Goal: Entertainment & Leisure: Consume media (video, audio)

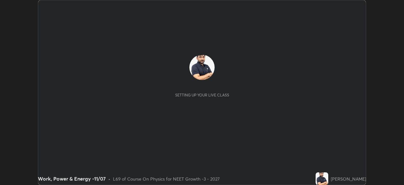
scroll to position [185, 404]
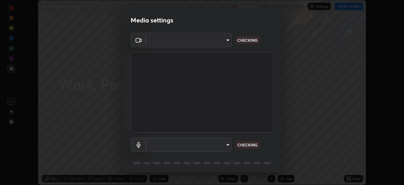
click at [225, 46] on body "Erase all Work, Power & Energy -11/07 Recording CLASS STARTS IN 2 MINS Settings…" at bounding box center [202, 92] width 404 height 185
click at [222, 45] on div at bounding box center [202, 92] width 404 height 185
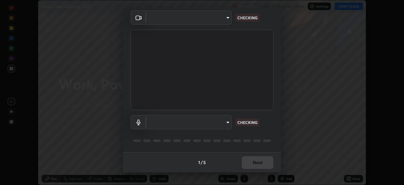
type input "85da43bae7a5fae49794a8970e5ce464fc236e1ddae1f513a3bf2ddace1343c3"
type input "94500f22464d148dddf9ae37dad8136bdf54efa217a88d5a1e55960f8ba2a5d1"
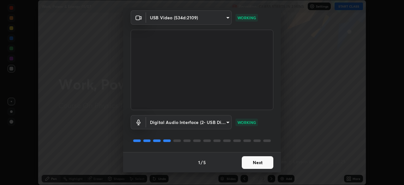
click at [258, 164] on button "Next" at bounding box center [258, 162] width 32 height 13
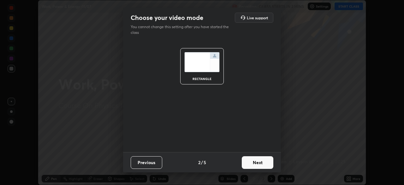
scroll to position [0, 0]
click at [262, 163] on button "Next" at bounding box center [258, 162] width 32 height 13
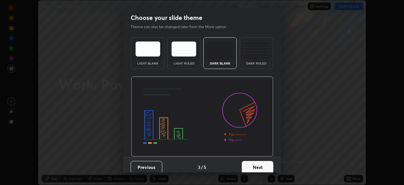
click at [265, 165] on button "Next" at bounding box center [258, 167] width 32 height 13
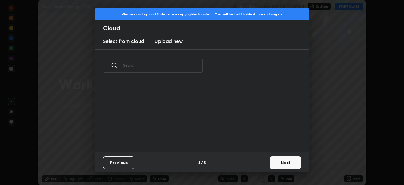
click at [271, 165] on button "Next" at bounding box center [286, 162] width 32 height 13
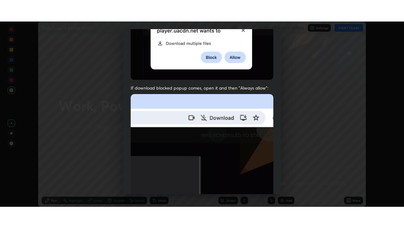
scroll to position [151, 0]
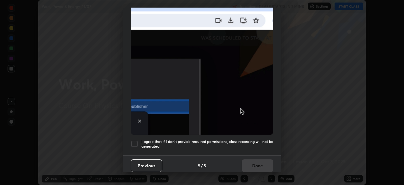
click at [135, 142] on div at bounding box center [135, 144] width 8 height 8
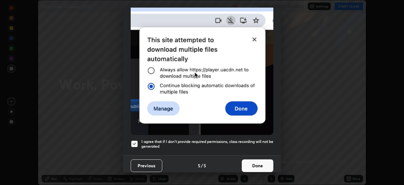
click at [255, 162] on button "Done" at bounding box center [258, 165] width 32 height 13
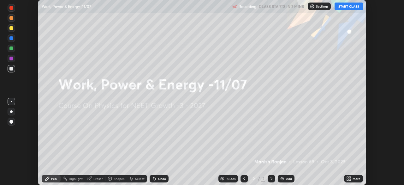
click at [349, 178] on icon at bounding box center [348, 178] width 2 height 2
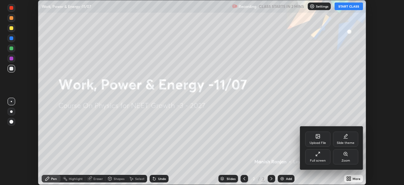
click at [320, 156] on div "Full screen" at bounding box center [318, 156] width 25 height 15
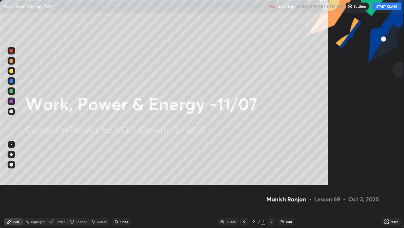
scroll to position [228, 404]
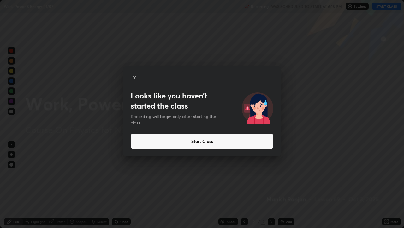
click at [223, 135] on button "Start Class" at bounding box center [202, 140] width 143 height 15
click at [168, 138] on button "Start Class" at bounding box center [202, 140] width 143 height 15
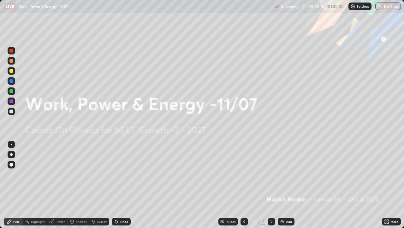
click at [282, 185] on img at bounding box center [282, 221] width 5 height 5
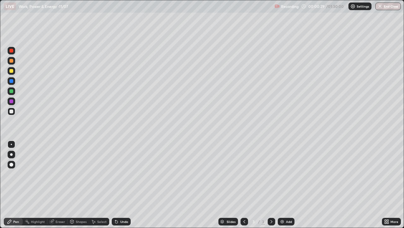
click at [12, 70] on div at bounding box center [11, 71] width 4 height 4
click at [281, 185] on img at bounding box center [282, 221] width 5 height 5
click at [246, 185] on icon at bounding box center [244, 221] width 5 height 5
click at [274, 185] on icon at bounding box center [271, 221] width 5 height 5
click at [245, 185] on icon at bounding box center [244, 221] width 5 height 5
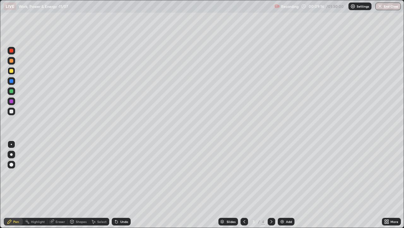
click at [271, 185] on icon at bounding box center [271, 221] width 5 height 5
click at [287, 185] on div "Add" at bounding box center [289, 221] width 6 height 3
click at [12, 112] on div at bounding box center [11, 111] width 4 height 4
click at [11, 71] on div at bounding box center [11, 71] width 4 height 4
click at [245, 185] on icon at bounding box center [244, 221] width 5 height 5
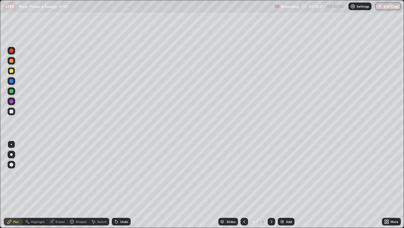
click at [270, 185] on icon at bounding box center [271, 221] width 5 height 5
click at [244, 185] on icon at bounding box center [245, 221] width 2 height 3
click at [271, 185] on icon at bounding box center [271, 221] width 5 height 5
click at [282, 185] on img at bounding box center [282, 221] width 5 height 5
click at [11, 72] on div at bounding box center [11, 71] width 4 height 4
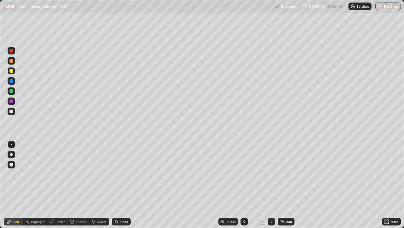
click at [285, 185] on div "Add" at bounding box center [286, 221] width 17 height 8
click at [15, 111] on div at bounding box center [12, 111] width 8 height 8
click at [282, 185] on img at bounding box center [282, 221] width 5 height 5
click at [11, 71] on div at bounding box center [11, 71] width 4 height 4
click at [64, 185] on div "Eraser" at bounding box center [60, 221] width 9 height 3
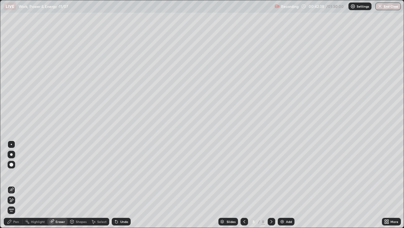
click at [22, 185] on div at bounding box center [22, 221] width 0 height 5
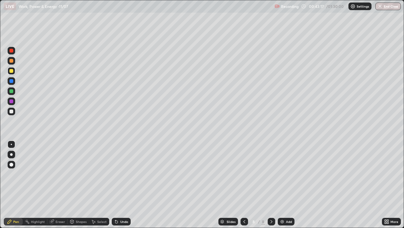
click at [289, 185] on div "Add" at bounding box center [289, 221] width 6 height 3
click at [245, 185] on icon at bounding box center [244, 221] width 5 height 5
click at [281, 185] on img at bounding box center [282, 221] width 5 height 5
click at [12, 111] on div at bounding box center [11, 111] width 4 height 4
click at [280, 185] on img at bounding box center [282, 221] width 5 height 5
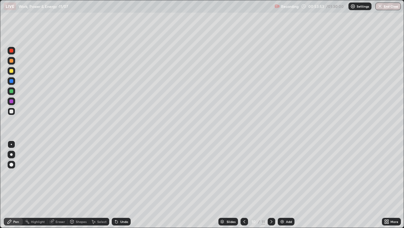
click at [13, 71] on div at bounding box center [11, 71] width 4 height 4
click at [14, 111] on div at bounding box center [12, 111] width 8 height 8
click at [282, 185] on img at bounding box center [282, 221] width 5 height 5
click at [11, 71] on div at bounding box center [11, 71] width 4 height 4
click at [14, 111] on div at bounding box center [12, 111] width 8 height 8
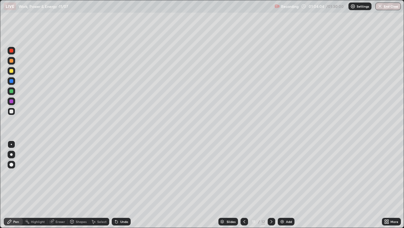
click at [13, 111] on div at bounding box center [11, 111] width 4 height 4
click at [282, 185] on img at bounding box center [282, 221] width 5 height 5
click at [12, 111] on div at bounding box center [11, 111] width 4 height 4
click at [272, 185] on icon at bounding box center [271, 221] width 5 height 5
click at [245, 185] on icon at bounding box center [244, 221] width 5 height 5
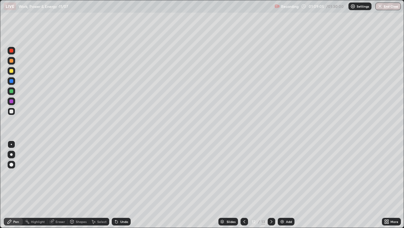
click at [244, 185] on icon at bounding box center [244, 221] width 5 height 5
click at [273, 185] on icon at bounding box center [271, 221] width 5 height 5
click at [11, 72] on div at bounding box center [11, 71] width 4 height 4
click at [11, 71] on div at bounding box center [11, 71] width 4 height 4
click at [13, 112] on div at bounding box center [11, 111] width 4 height 4
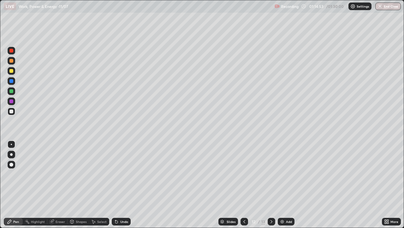
click at [12, 71] on div at bounding box center [11, 71] width 4 height 4
click at [382, 7] on img "button" at bounding box center [380, 6] width 5 height 5
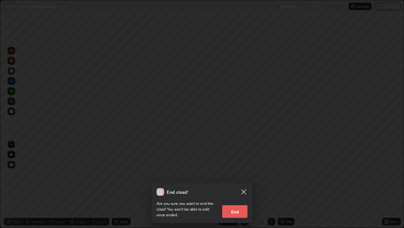
click at [241, 185] on button "End" at bounding box center [234, 211] width 25 height 13
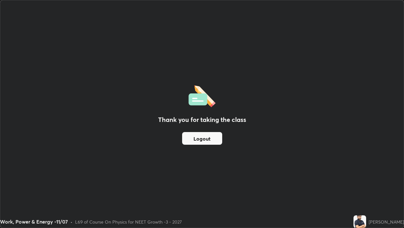
click at [206, 138] on button "Logout" at bounding box center [202, 138] width 40 height 13
